Goal: Check status

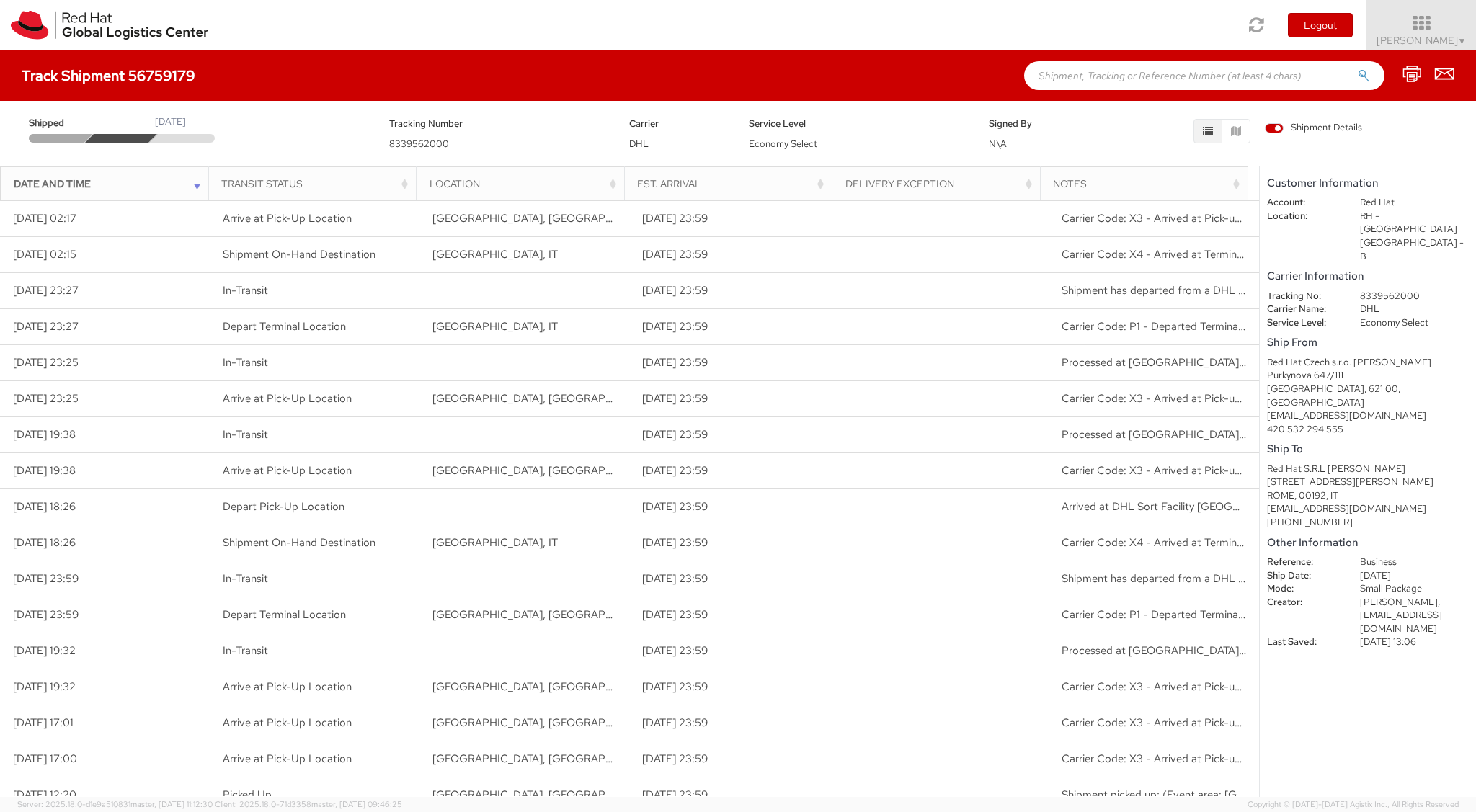
click at [422, 141] on span "8339562000" at bounding box center [419, 144] width 60 height 13
copy span "8339562000"
